Goal: Task Accomplishment & Management: Use online tool/utility

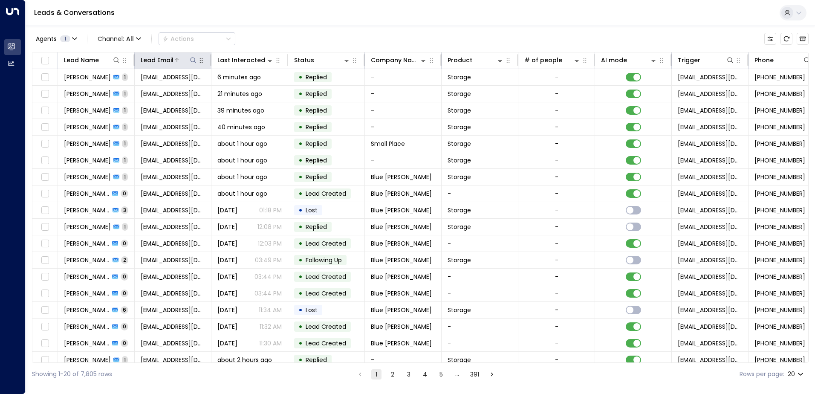
click at [193, 60] on icon at bounding box center [193, 60] width 7 height 7
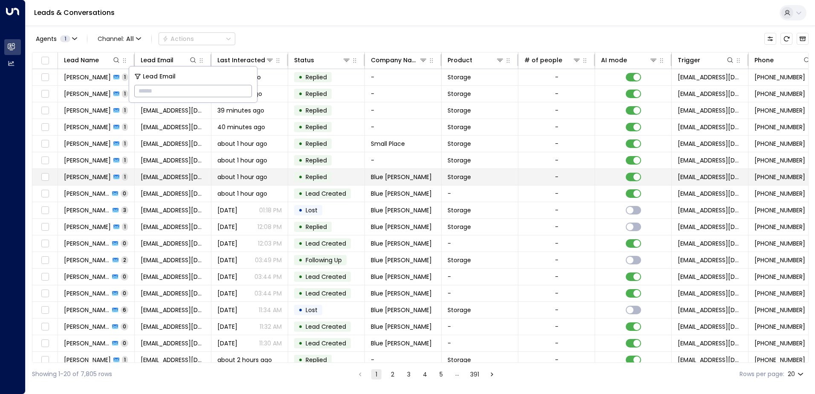
type input "**********"
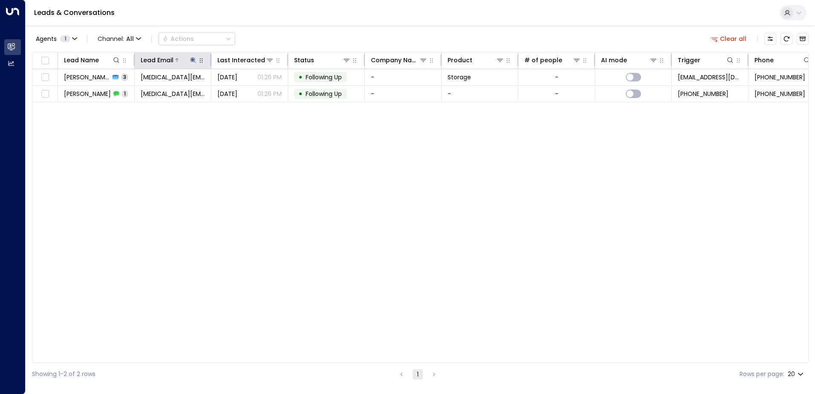
click at [195, 62] on icon at bounding box center [193, 60] width 7 height 7
click at [248, 93] on icon "button" at bounding box center [247, 91] width 6 height 6
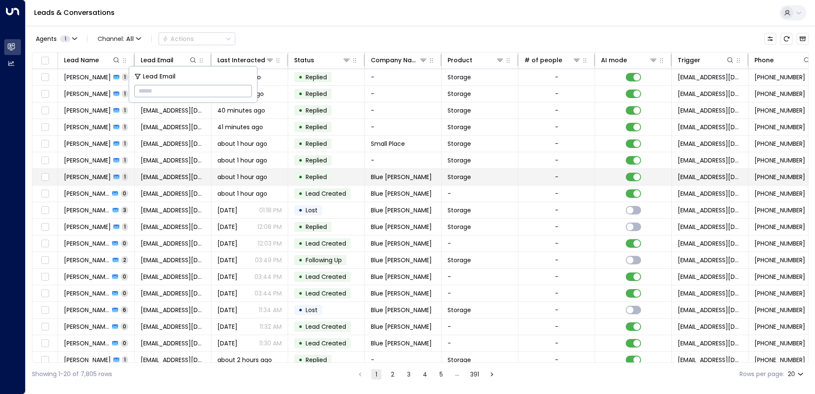
type input "**********"
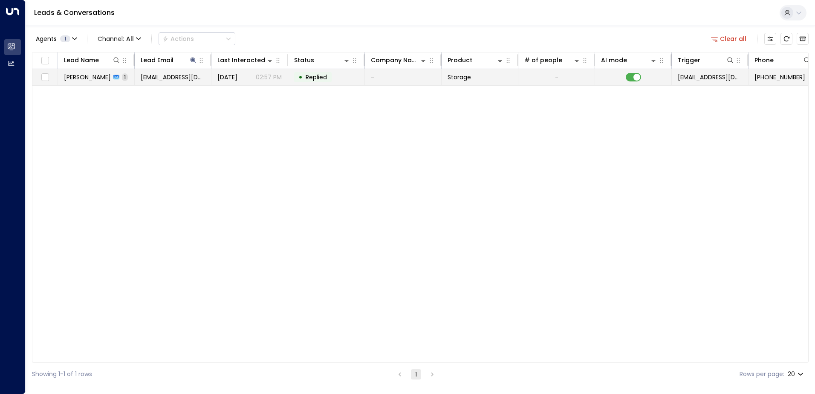
click at [560, 79] on td "-" at bounding box center [557, 77] width 77 height 16
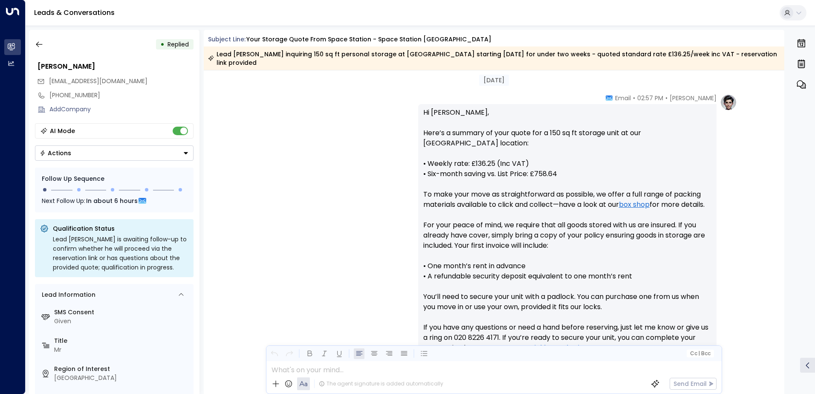
scroll to position [384, 0]
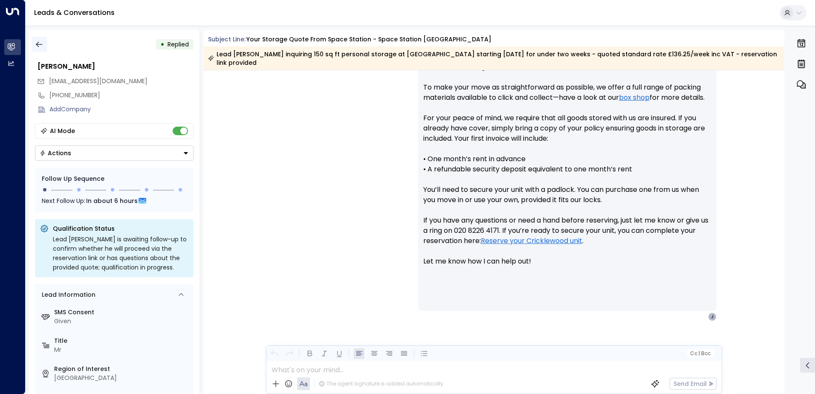
click at [39, 45] on icon "button" at bounding box center [39, 44] width 9 height 9
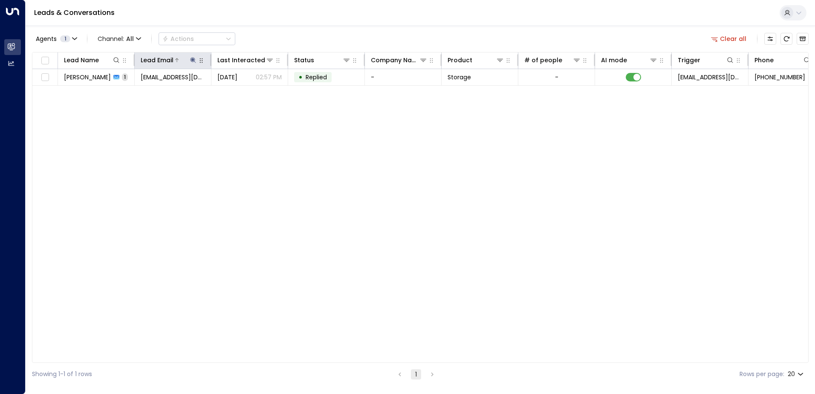
click at [194, 59] on icon at bounding box center [193, 60] width 7 height 7
click at [246, 91] on icon "button" at bounding box center [247, 91] width 6 height 6
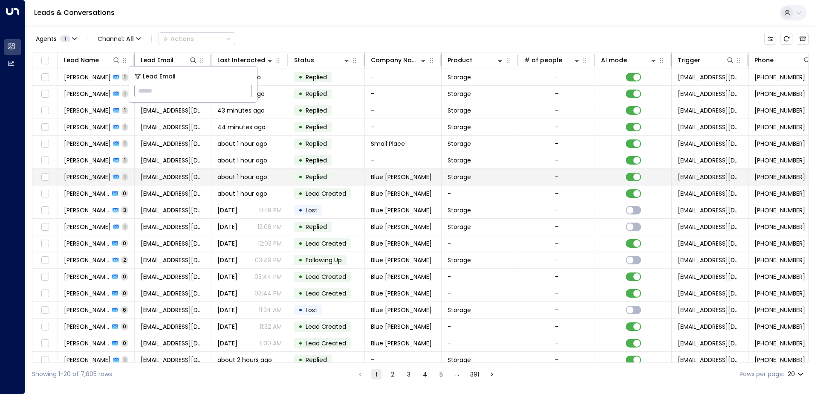
type input "**********"
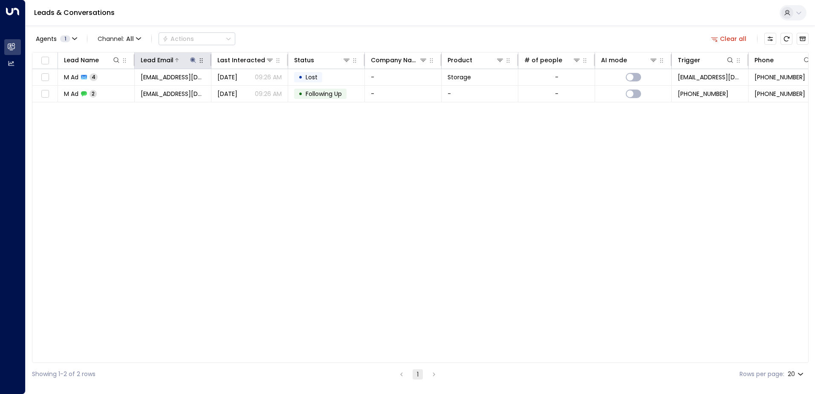
click at [193, 61] on icon at bounding box center [193, 60] width 7 height 7
click at [245, 93] on icon "button" at bounding box center [247, 91] width 6 height 6
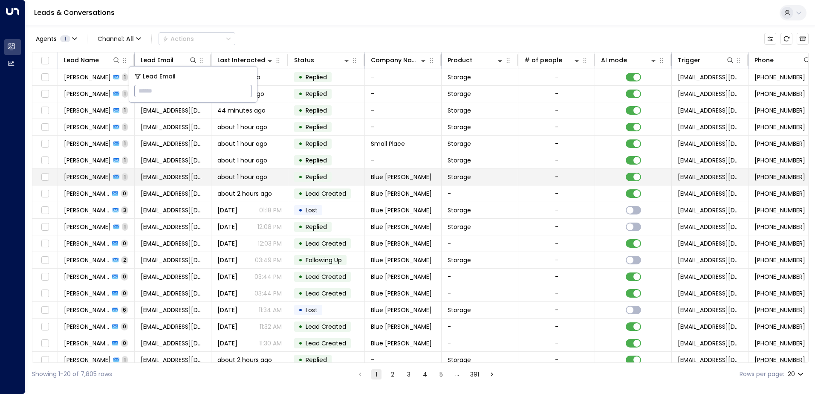
type input "**********"
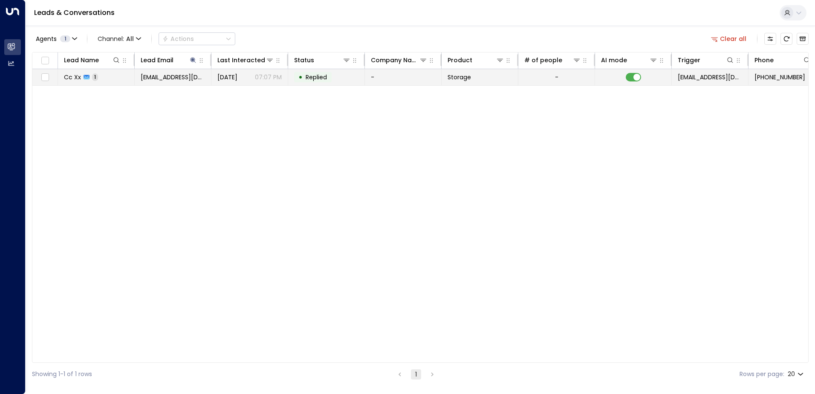
click at [359, 72] on td "• Replied" at bounding box center [326, 77] width 77 height 16
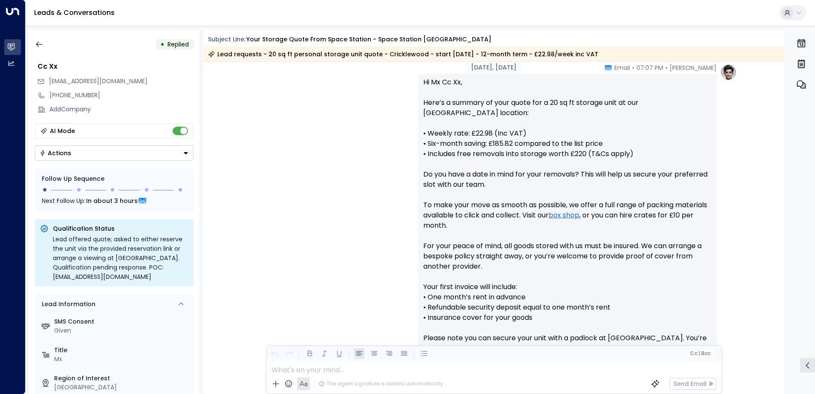
scroll to position [426, 0]
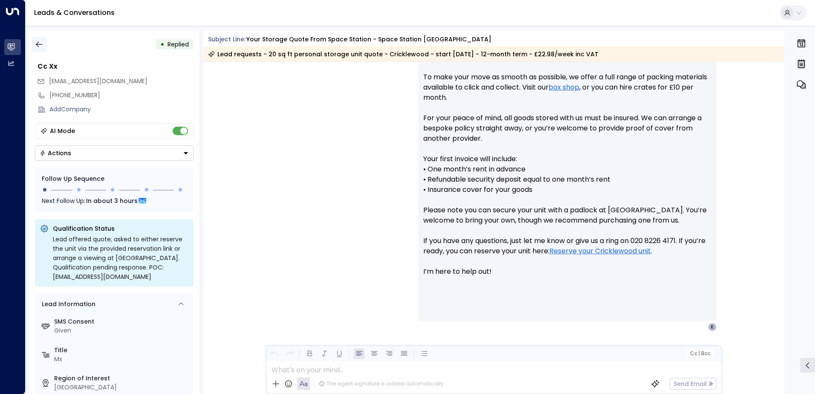
click at [43, 42] on icon "button" at bounding box center [39, 44] width 9 height 9
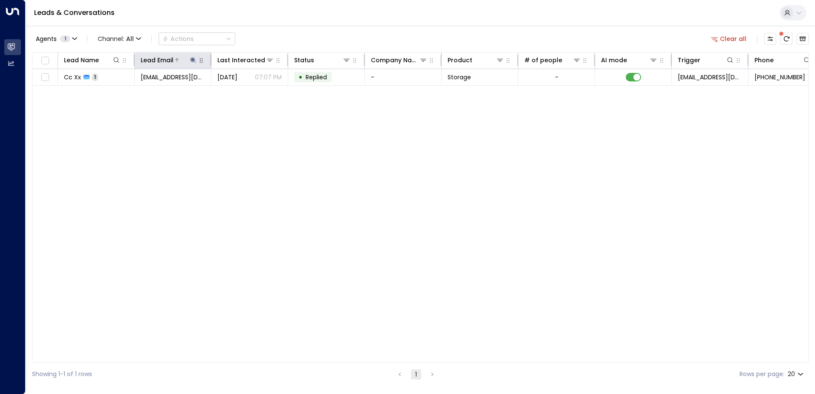
click at [195, 61] on icon at bounding box center [193, 60] width 7 height 7
click at [246, 92] on icon "button" at bounding box center [246, 91] width 7 height 7
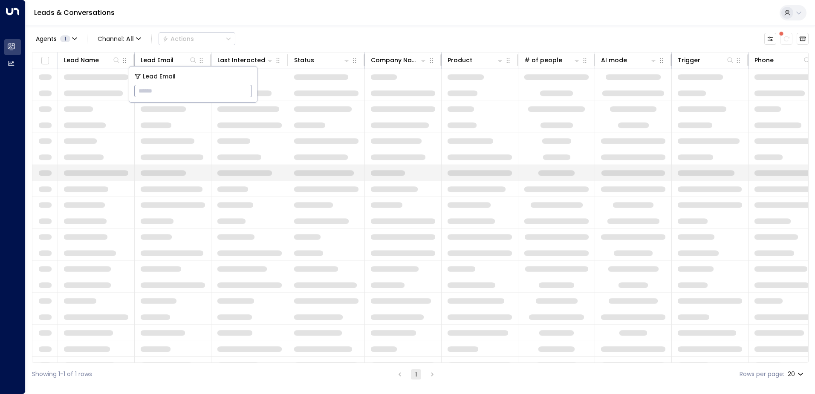
type input "**********"
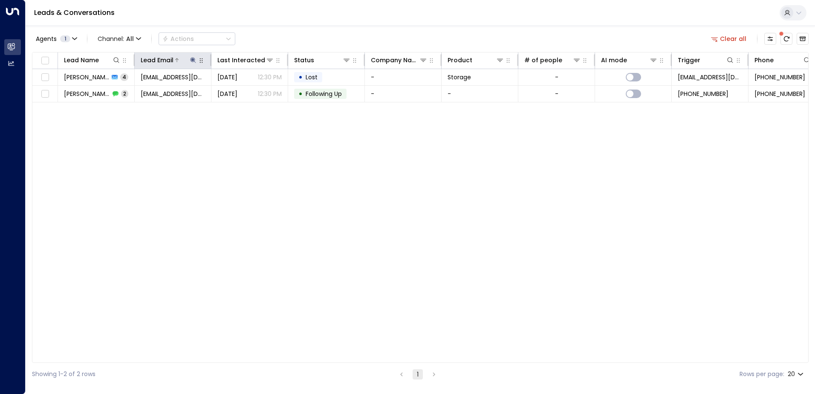
click at [188, 62] on div at bounding box center [186, 60] width 24 height 9
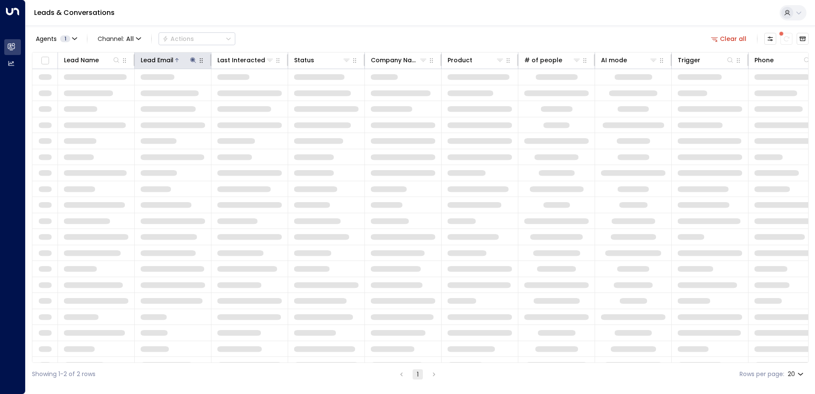
click at [194, 61] on icon at bounding box center [193, 60] width 7 height 7
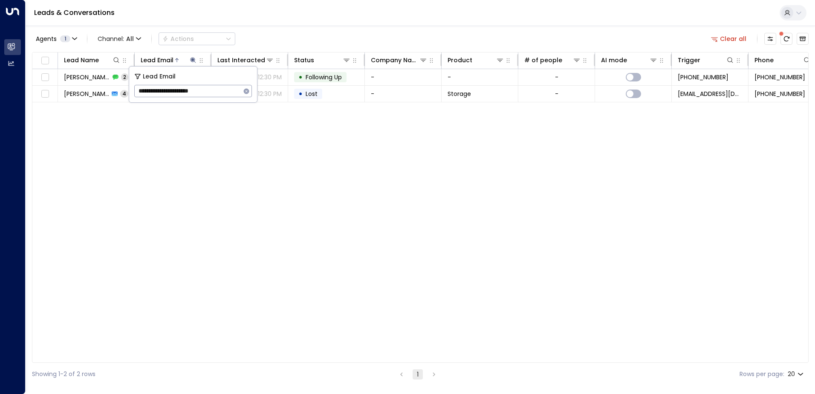
drag, startPoint x: 248, startPoint y: 91, endPoint x: 209, endPoint y: 101, distance: 40.4
click at [248, 92] on icon "button" at bounding box center [247, 91] width 6 height 6
drag, startPoint x: 209, startPoint y: 101, endPoint x: 208, endPoint y: 92, distance: 9.5
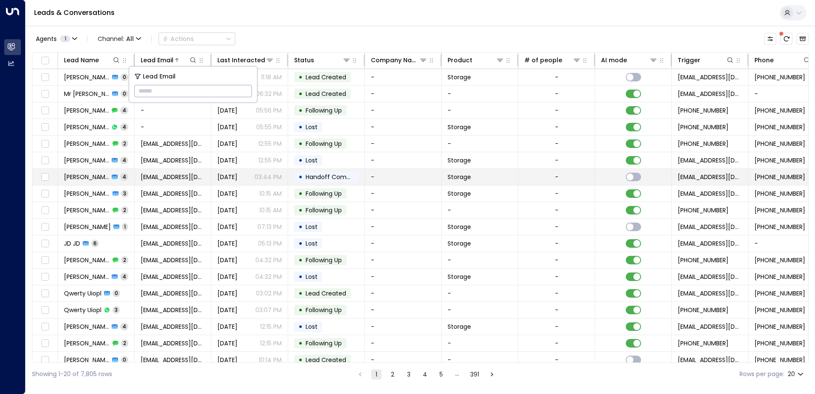
type input "**********"
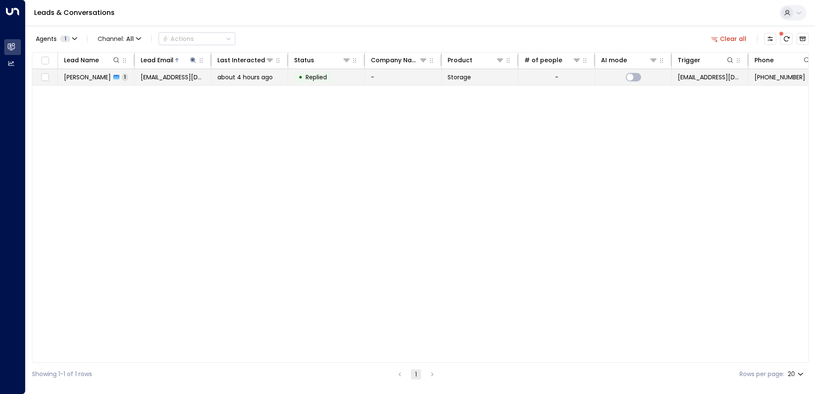
click at [479, 82] on td "Storage" at bounding box center [480, 77] width 77 height 16
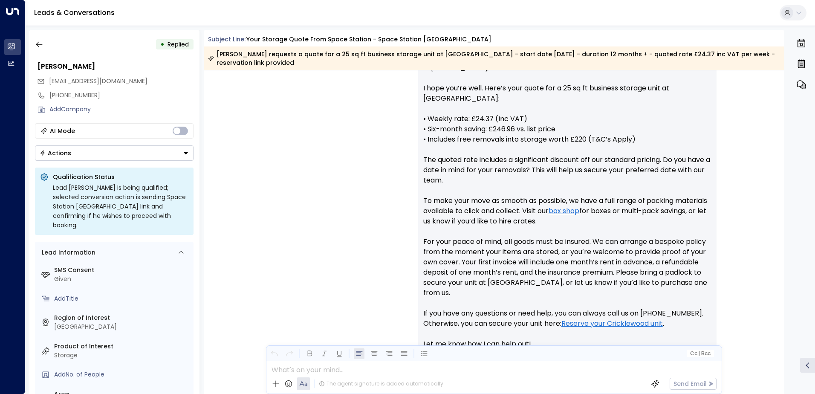
click at [486, 362] on div at bounding box center [494, 367] width 455 height 13
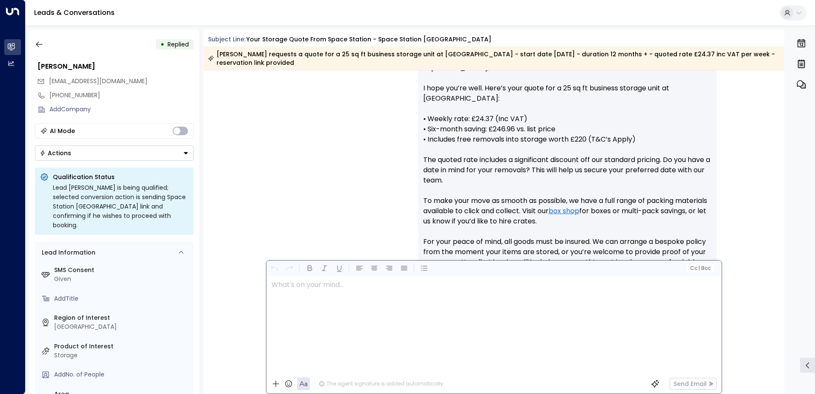
click at [289, 383] on icon at bounding box center [288, 384] width 9 height 9
click at [278, 383] on icon at bounding box center [276, 384] width 9 height 9
click at [286, 383] on icon at bounding box center [288, 384] width 9 height 9
click at [336, 188] on div "[PERSON_NAME] • 06:30 AM • Email Hi [PERSON_NAME], I hope you’re well. Here’s y…" at bounding box center [494, 226] width 486 height 355
